Goal: Use online tool/utility: Utilize a website feature to perform a specific function

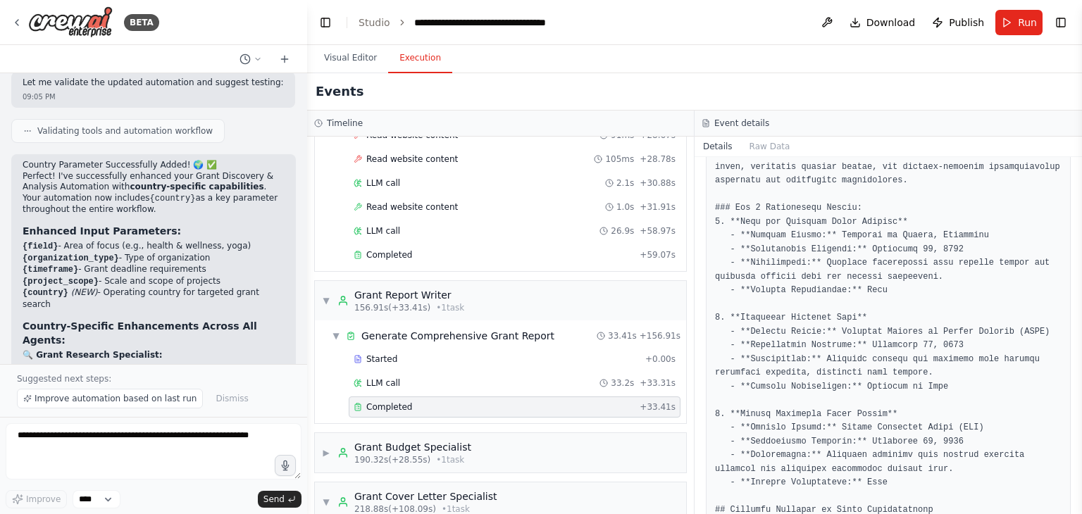
scroll to position [7817, 0]
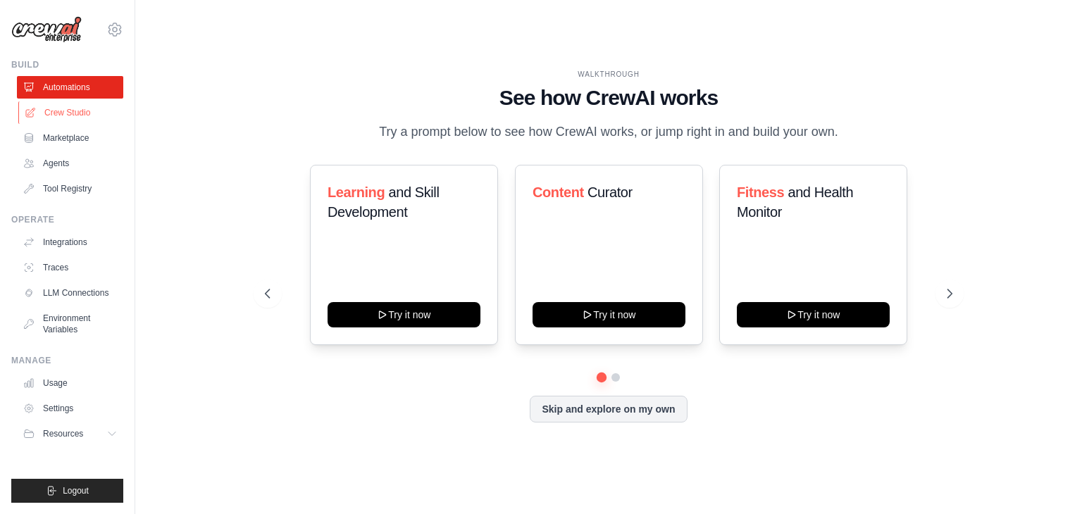
click at [65, 116] on link "Crew Studio" at bounding box center [71, 112] width 106 height 23
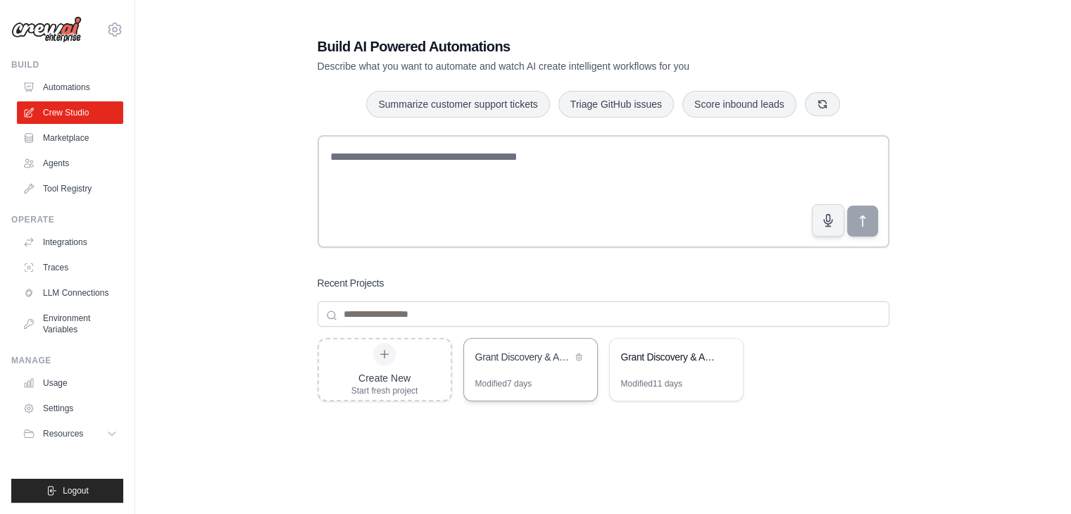
click at [553, 354] on div "Grant Discovery & Analysis Automation" at bounding box center [523, 357] width 96 height 14
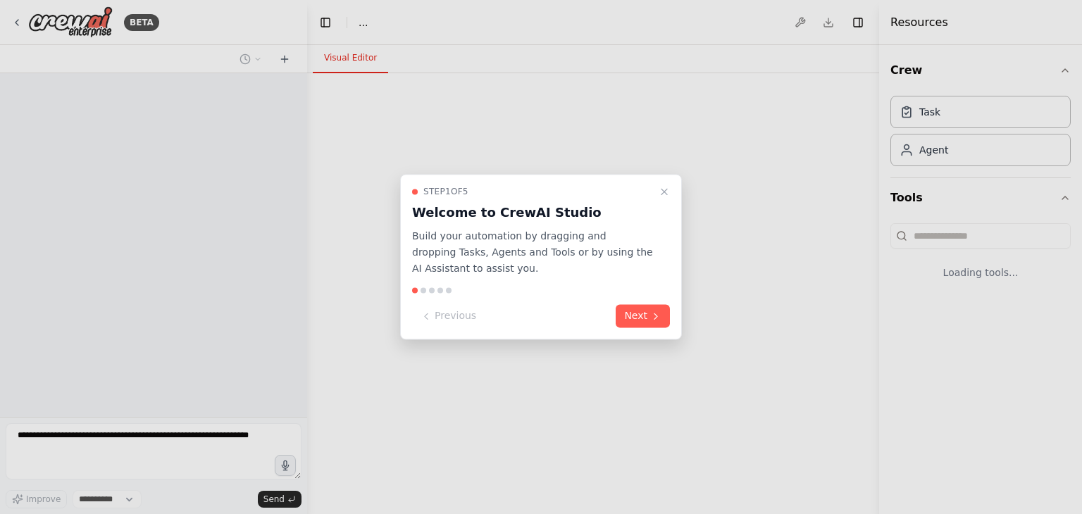
select select "****"
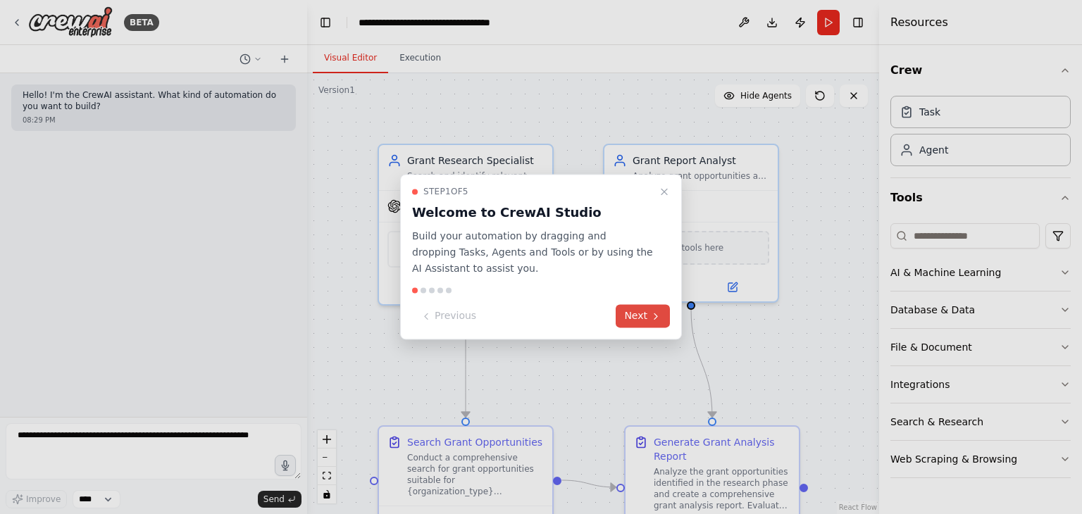
click at [634, 313] on button "Next" at bounding box center [642, 316] width 54 height 23
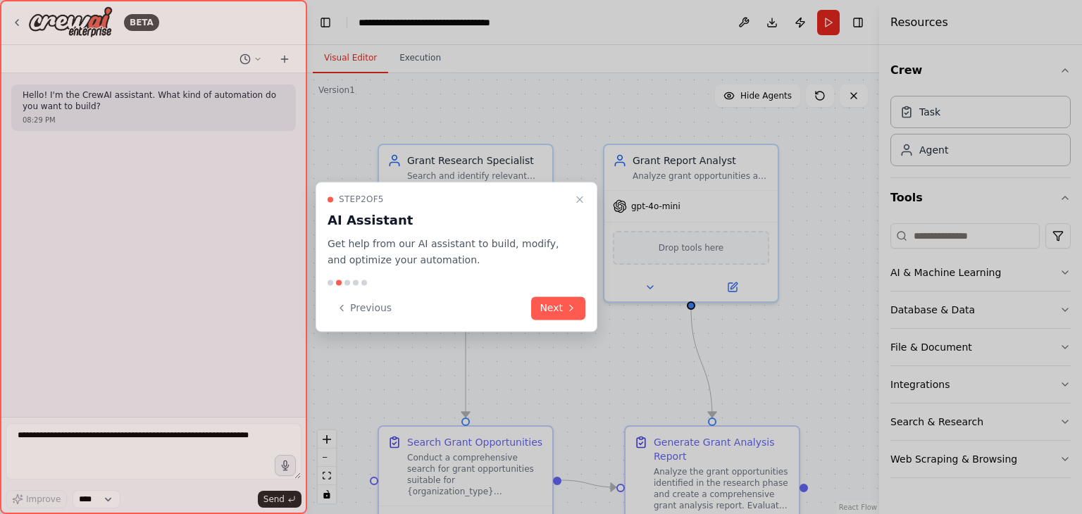
click at [856, 20] on div at bounding box center [541, 257] width 1082 height 514
click at [541, 305] on button "Next" at bounding box center [558, 307] width 54 height 23
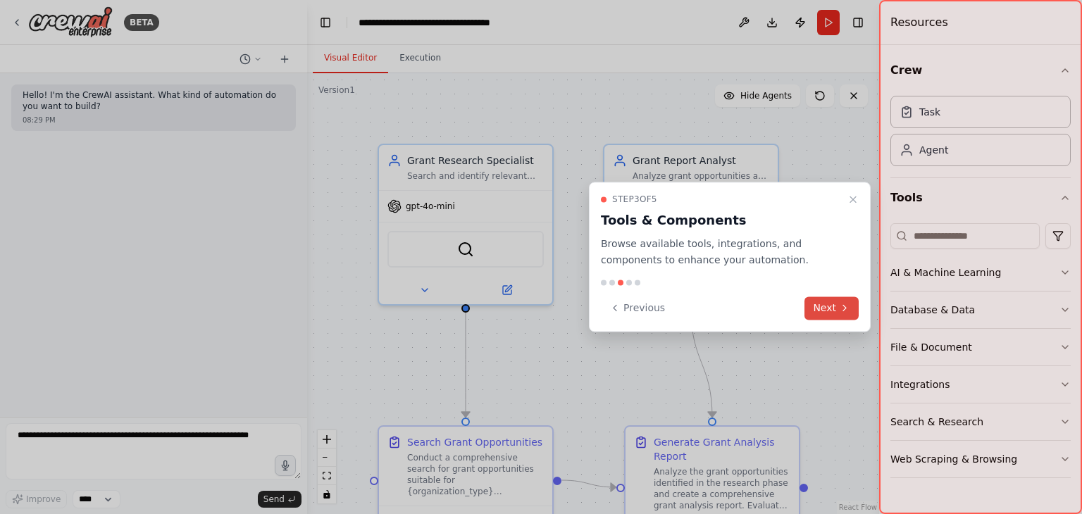
click at [825, 308] on button "Next" at bounding box center [831, 307] width 54 height 23
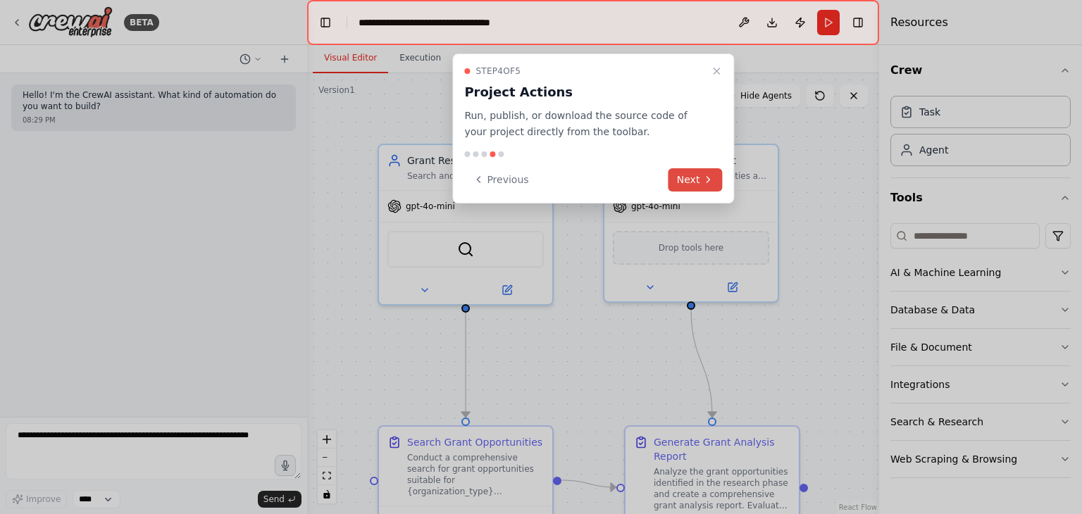
click at [717, 174] on button "Next" at bounding box center [695, 179] width 54 height 23
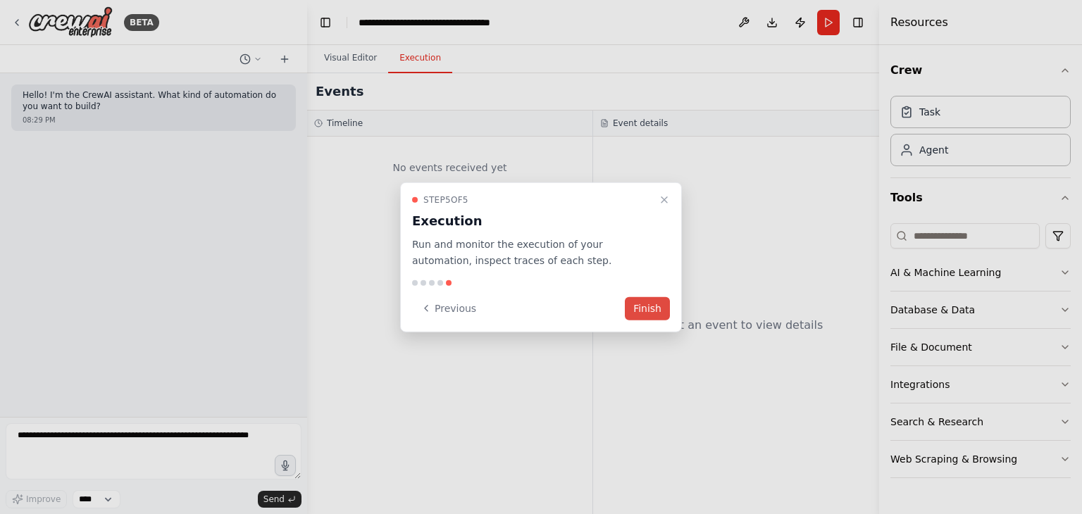
click at [639, 309] on button "Finish" at bounding box center [647, 307] width 45 height 23
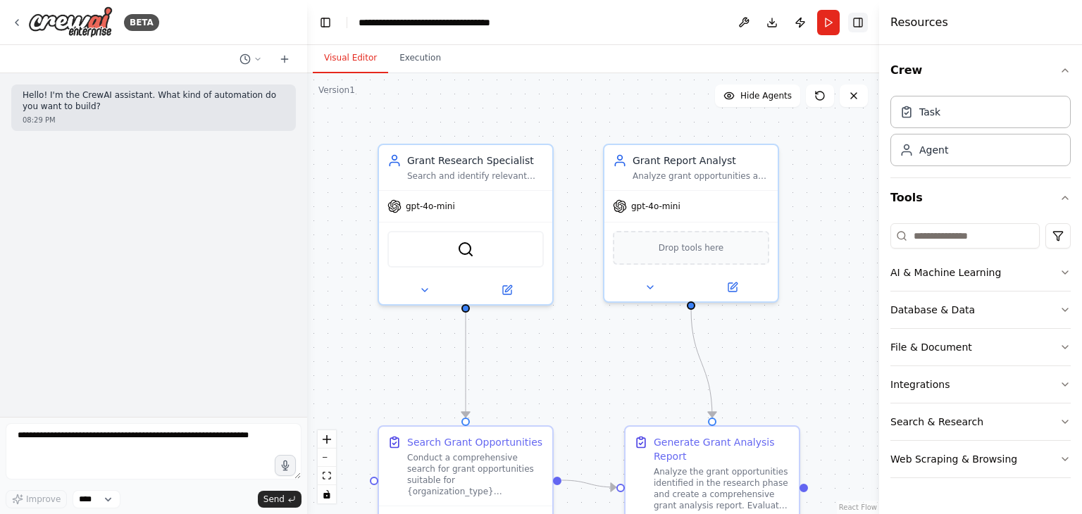
click at [856, 20] on button "Toggle Right Sidebar" at bounding box center [858, 23] width 20 height 20
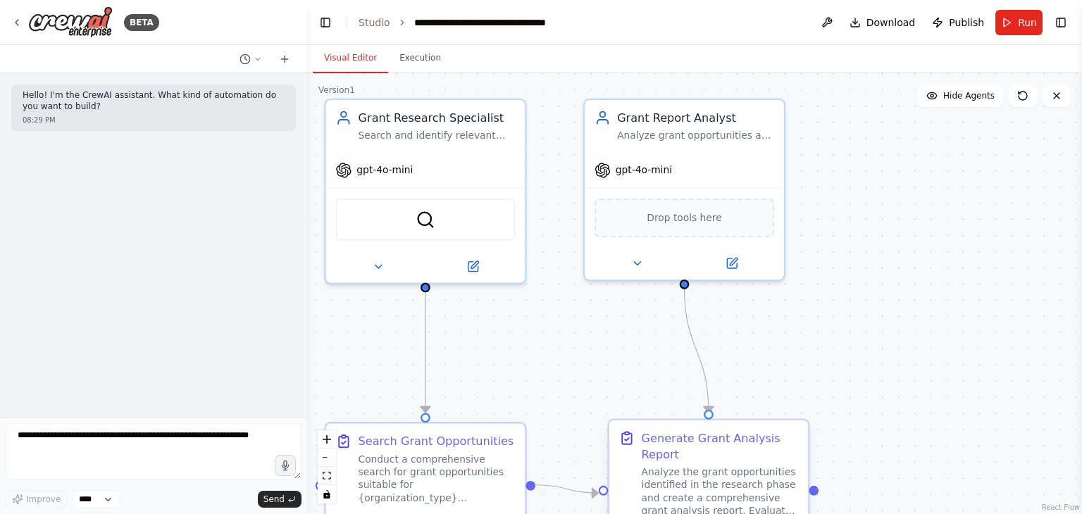
click at [736, 449] on div "Generate Grant Analysis Report" at bounding box center [719, 446] width 157 height 32
click at [736, 449] on div "Generate Grant Analysis Report" at bounding box center [727, 446] width 157 height 32
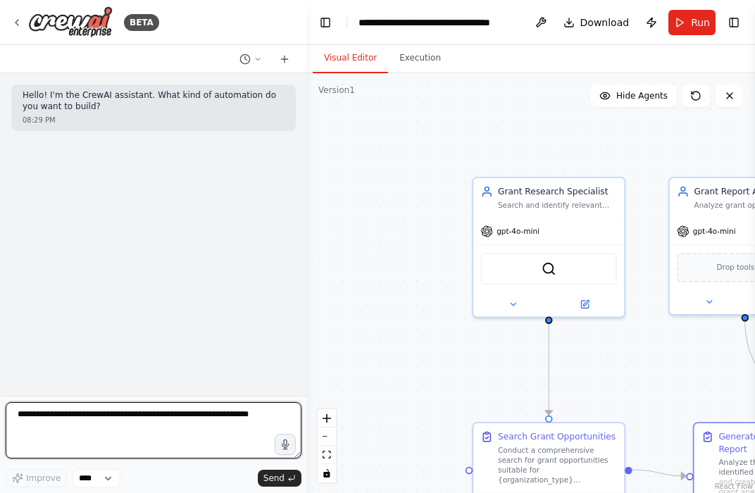
click at [161, 403] on textarea at bounding box center [154, 430] width 296 height 56
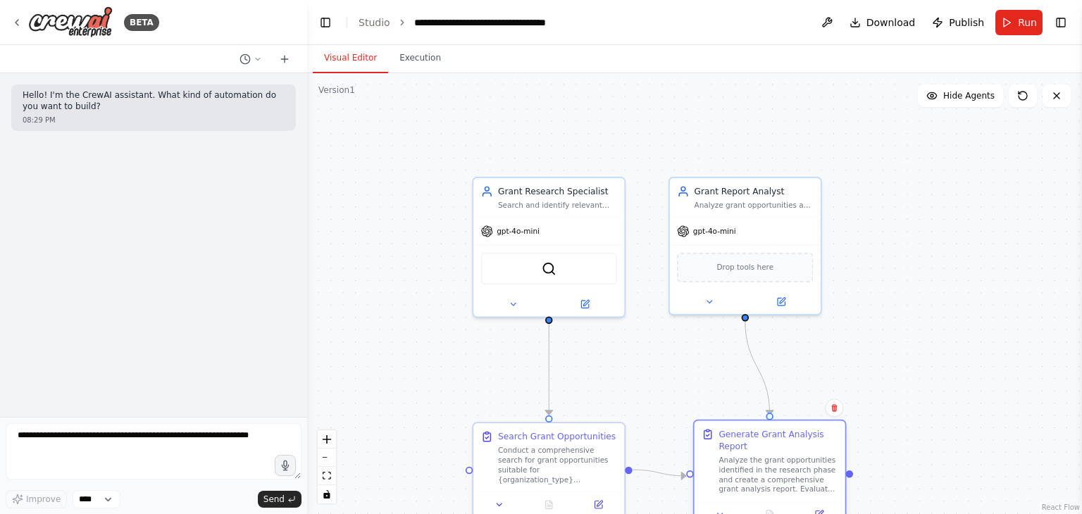
click at [760, 435] on div "Generate Grant Analysis Report" at bounding box center [777, 440] width 119 height 25
click at [761, 435] on div "Generate Grant Analysis Report" at bounding box center [777, 440] width 119 height 25
click at [1014, 19] on button "Run" at bounding box center [1018, 22] width 47 height 25
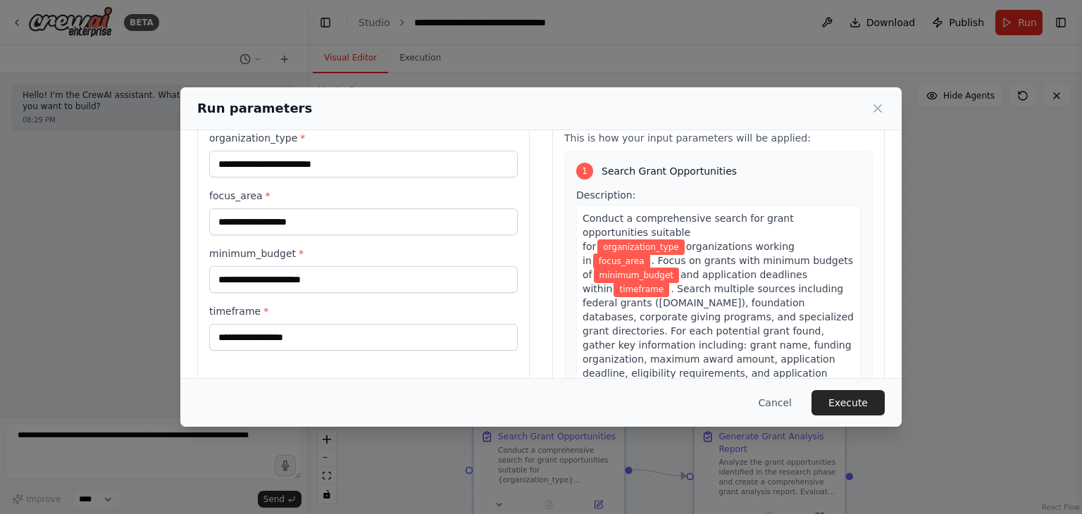
scroll to position [70, 0]
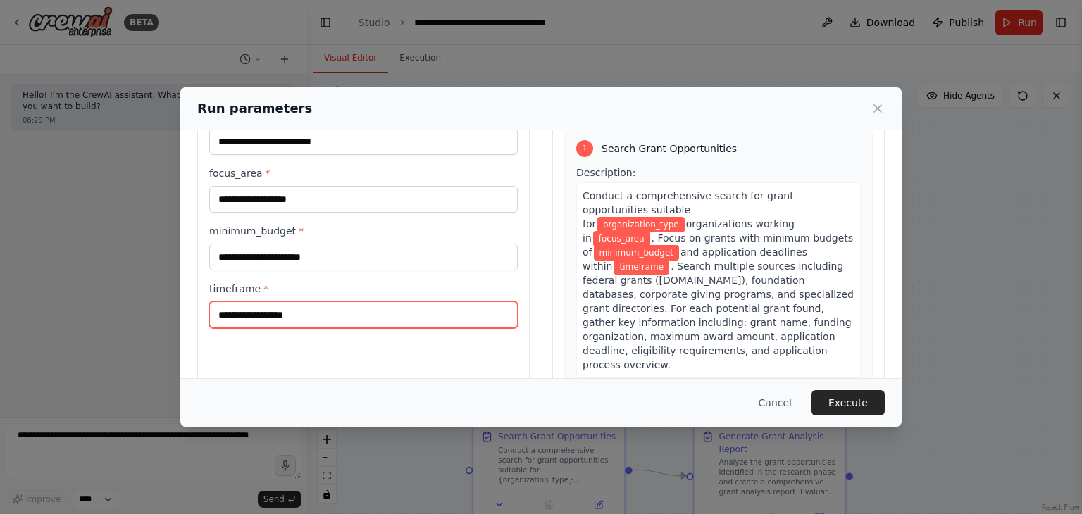
click at [334, 314] on input "timeframe *" at bounding box center [363, 314] width 308 height 27
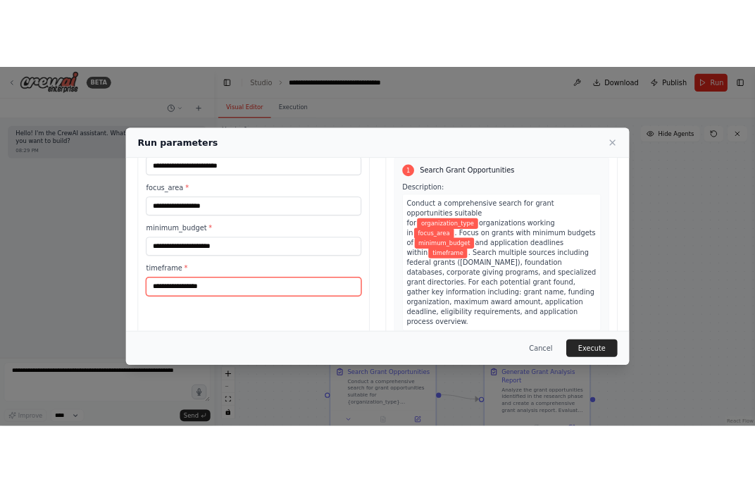
scroll to position [0, 0]
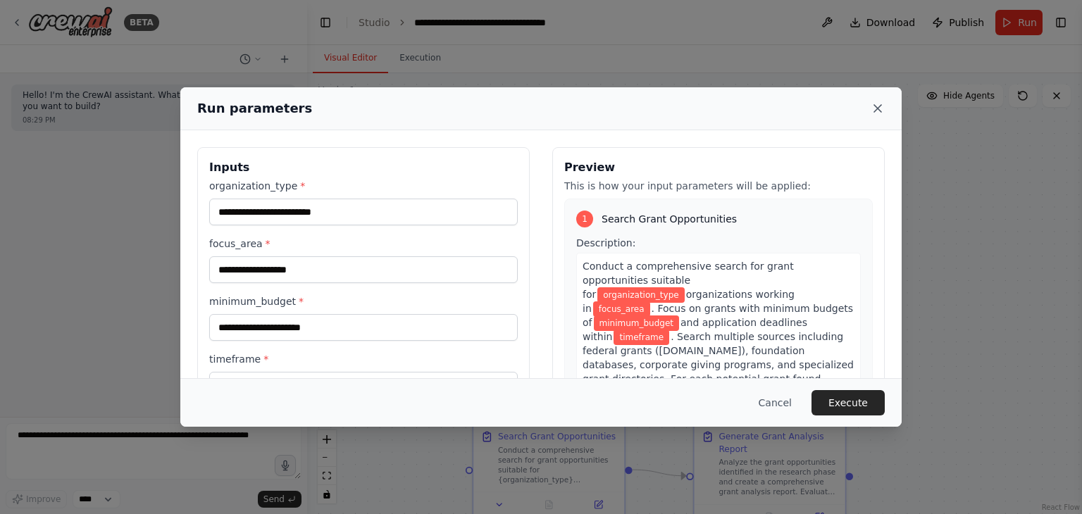
click at [882, 102] on icon at bounding box center [877, 108] width 14 height 14
